Goal: Use online tool/utility: Utilize a website feature to perform a specific function

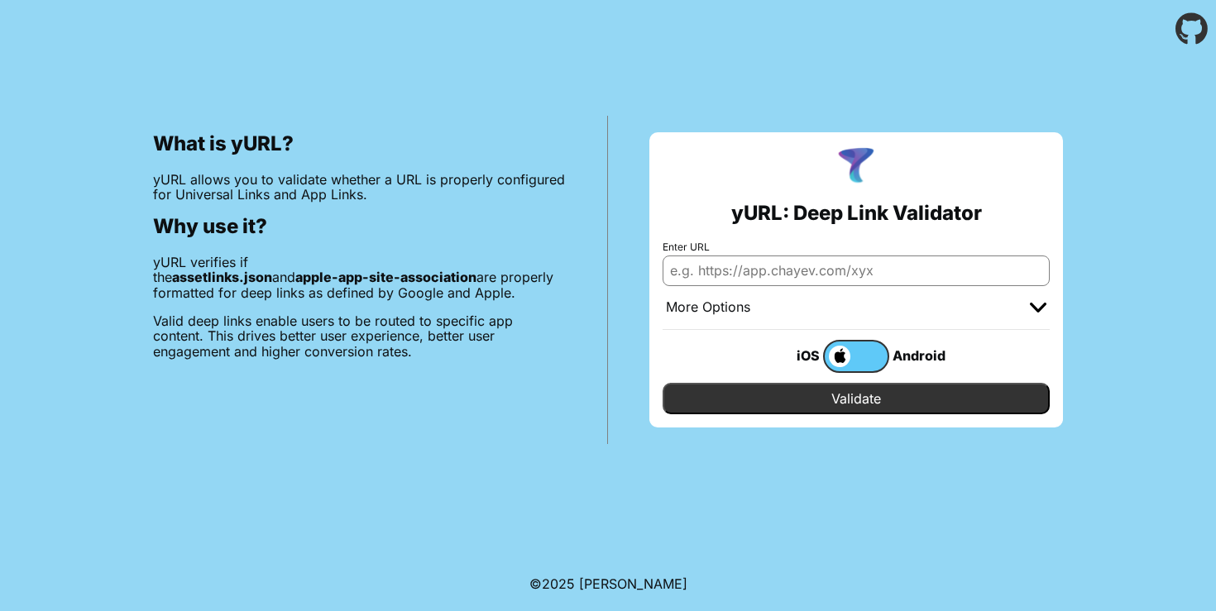
click at [953, 263] on input "Enter URL" at bounding box center [856, 271] width 387 height 30
drag, startPoint x: 1058, startPoint y: 315, endPoint x: 1027, endPoint y: 309, distance: 32.1
click at [1053, 315] on div "yURL: Deep Link Validator Enter URL More Options Apple App Prefix Bundle Identi…" at bounding box center [857, 279] width 414 height 295
click at [1027, 309] on div "More Options" at bounding box center [856, 308] width 387 height 44
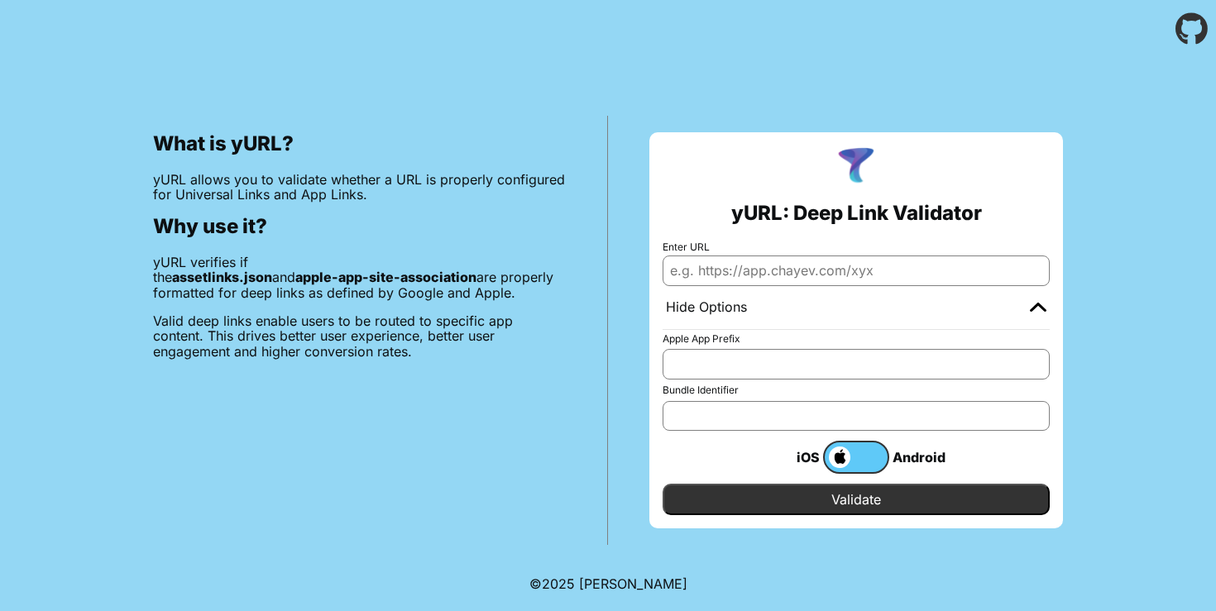
click at [855, 461] on label at bounding box center [856, 457] width 66 height 33
click at [0, 0] on input "checkbox" at bounding box center [0, 0] width 0 height 0
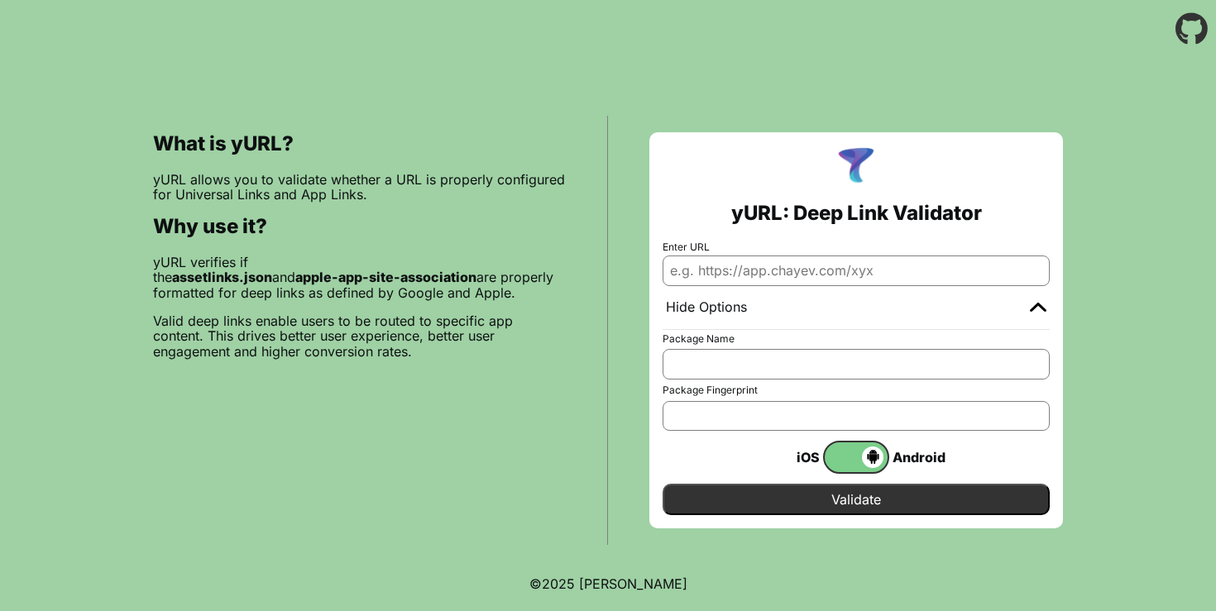
click at [855, 461] on span at bounding box center [854, 458] width 59 height 22
click at [0, 0] on input "checkbox" at bounding box center [0, 0] width 0 height 0
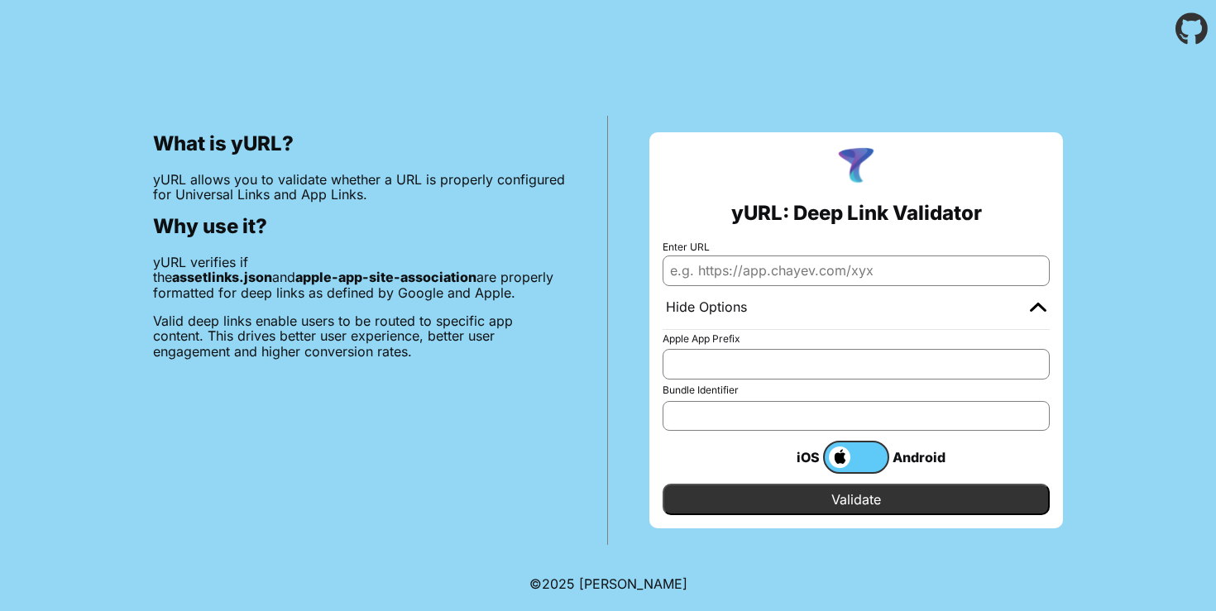
click at [855, 461] on label at bounding box center [856, 457] width 66 height 33
click at [0, 0] on input "checkbox" at bounding box center [0, 0] width 0 height 0
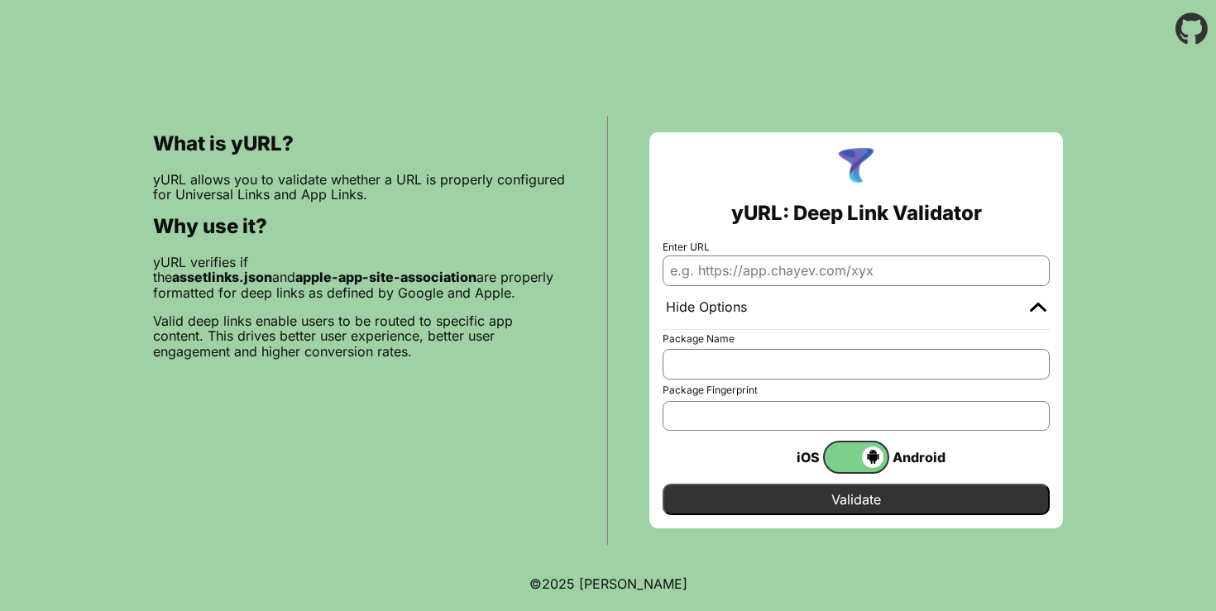
click at [855, 461] on span at bounding box center [854, 458] width 59 height 22
click at [0, 0] on input "checkbox" at bounding box center [0, 0] width 0 height 0
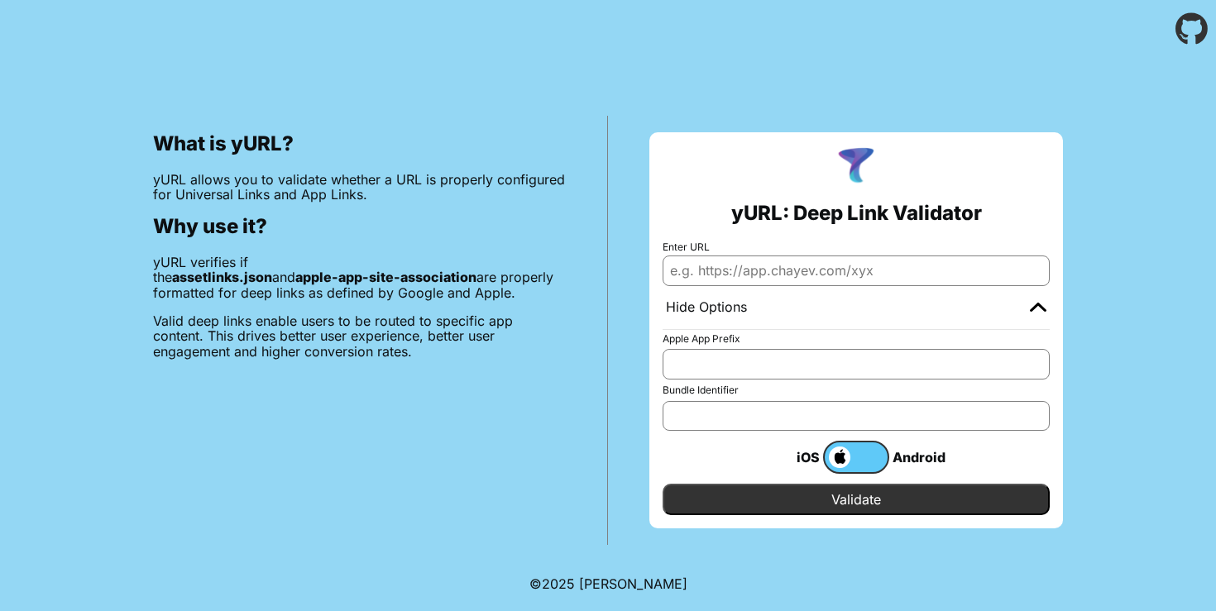
click at [808, 513] on input "Validate" at bounding box center [856, 499] width 387 height 31
paste input "[URL][DOMAIN_NAME]"
type input "[URL][DOMAIN_NAME]"
click at [832, 501] on input "Validate" at bounding box center [856, 499] width 387 height 31
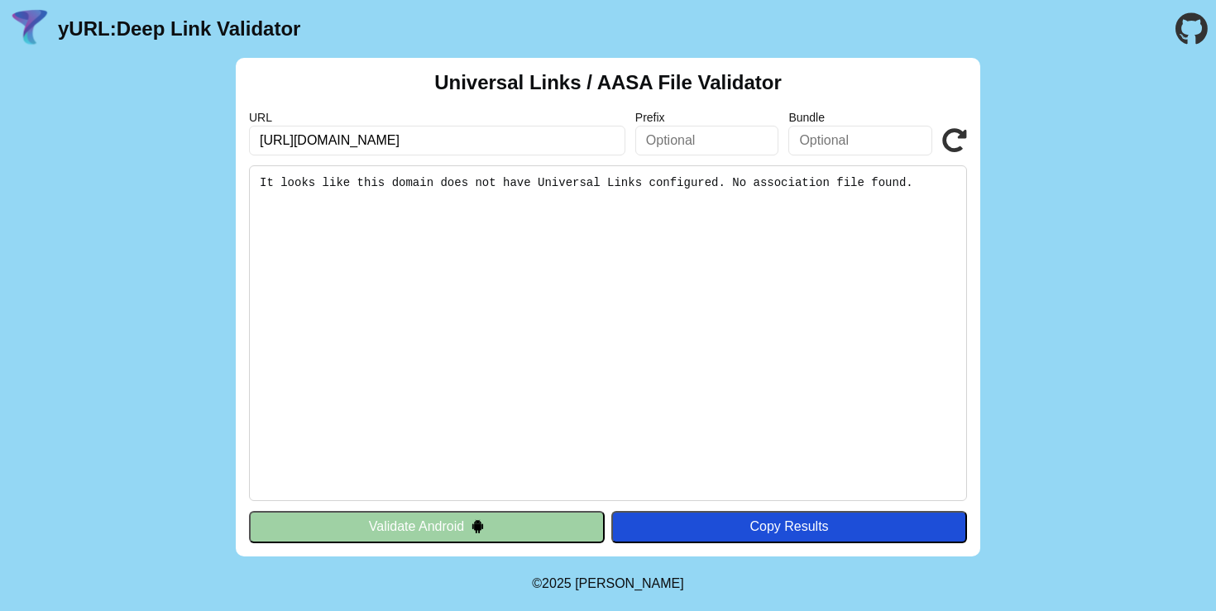
click at [472, 527] on img at bounding box center [478, 527] width 14 height 14
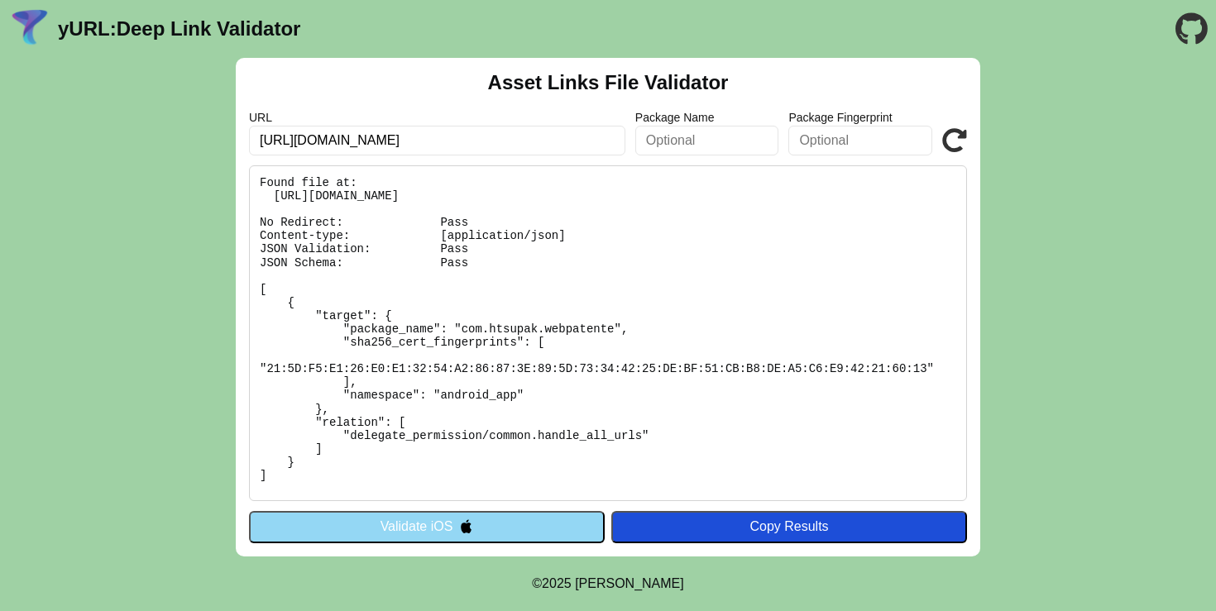
click at [472, 525] on img at bounding box center [466, 527] width 14 height 14
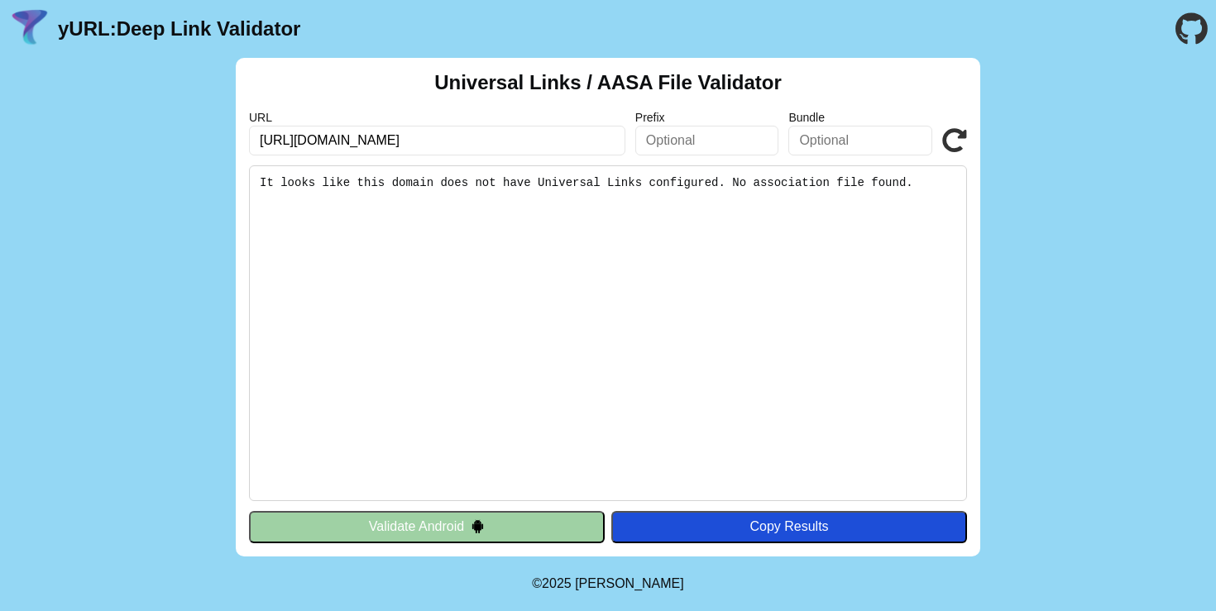
click at [487, 525] on button "Validate Android" at bounding box center [427, 526] width 356 height 31
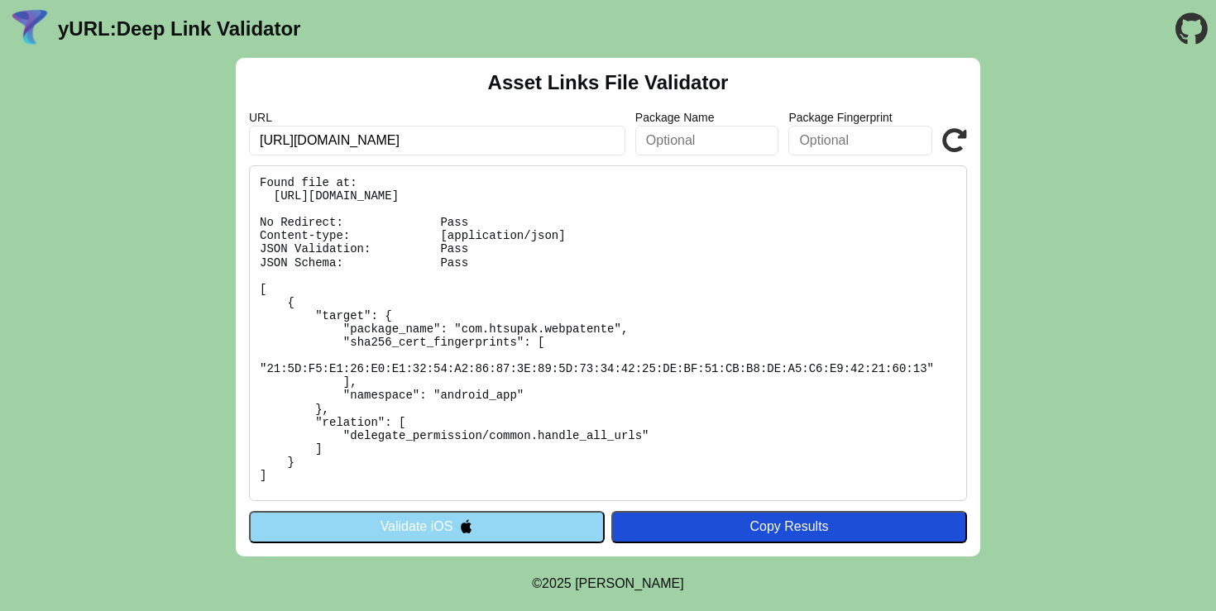
click at [487, 525] on button "Validate iOS" at bounding box center [427, 526] width 356 height 31
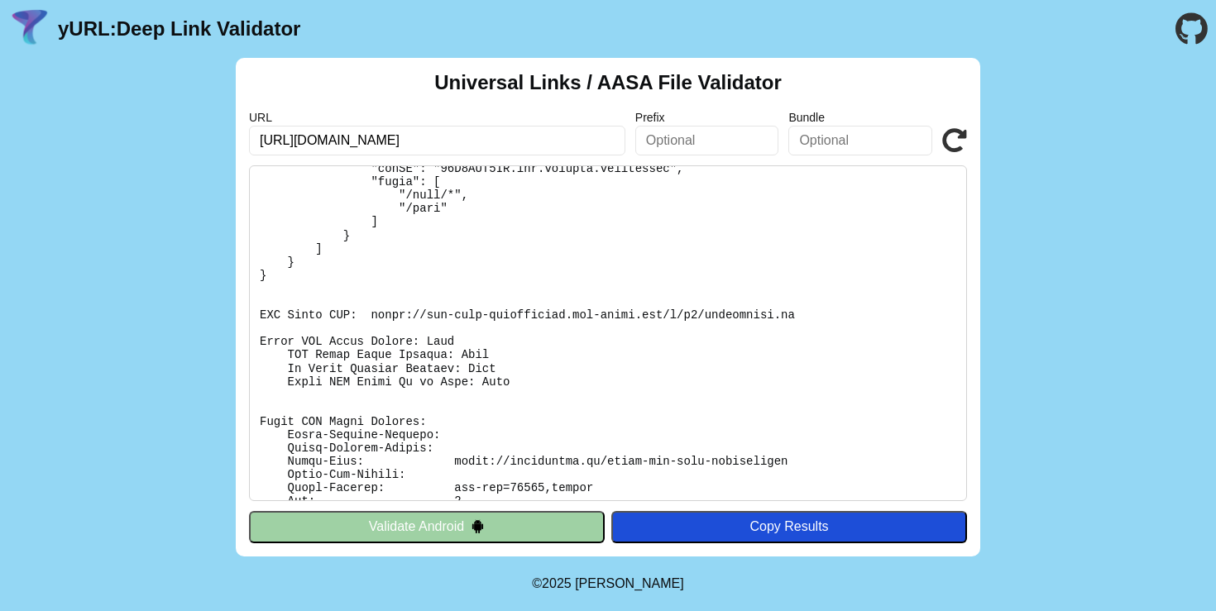
scroll to position [149, 0]
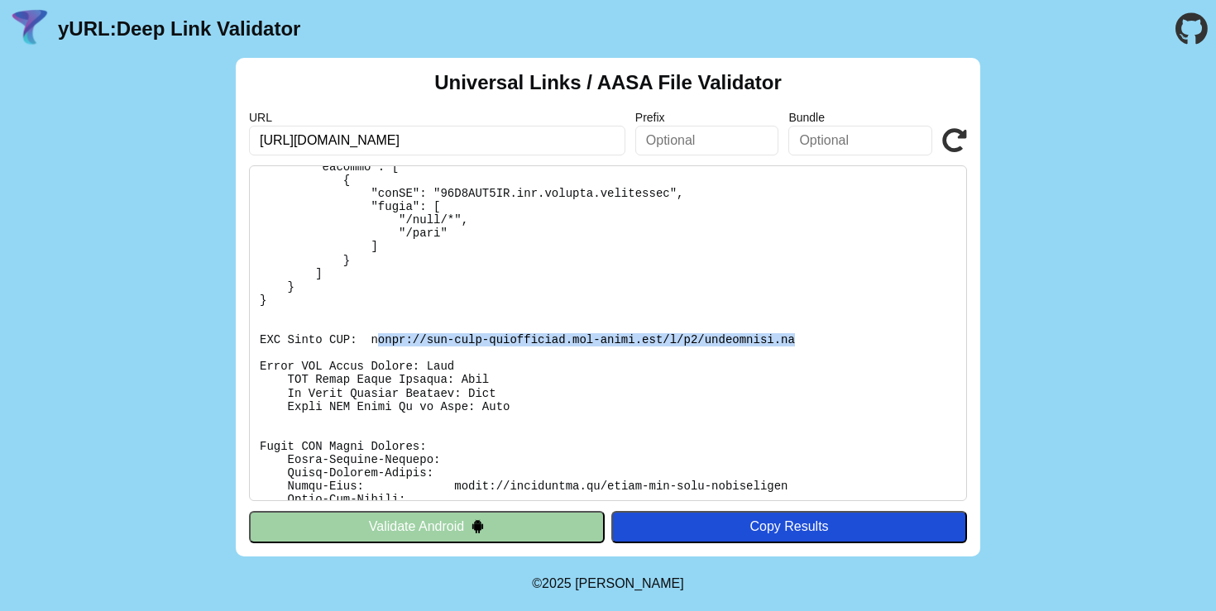
drag, startPoint x: 804, startPoint y: 338, endPoint x: 377, endPoint y: 338, distance: 427.0
click at [377, 338] on pre at bounding box center [608, 333] width 718 height 336
drag, startPoint x: 372, startPoint y: 339, endPoint x: 809, endPoint y: 349, distance: 437.8
click at [812, 351] on pre at bounding box center [608, 333] width 718 height 336
